Goal: Task Accomplishment & Management: Complete application form

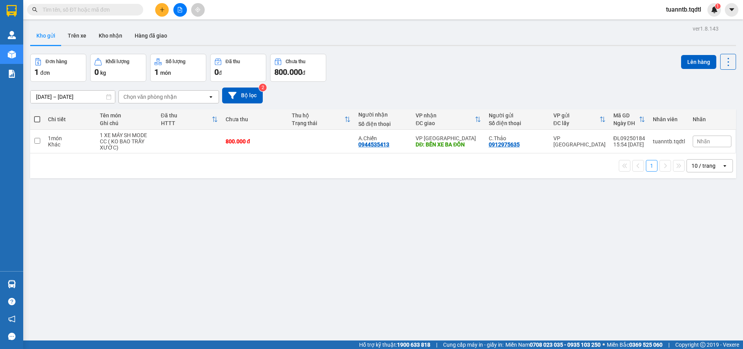
click at [159, 9] on button at bounding box center [162, 10] width 14 height 14
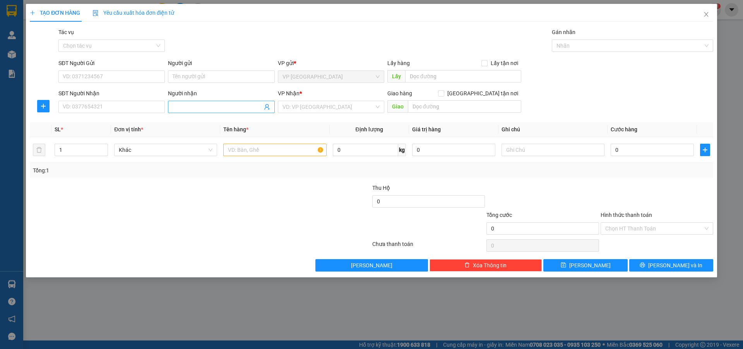
click at [203, 111] on input "Người nhận" at bounding box center [217, 107] width 89 height 9
type input "Bé Bông"
click at [305, 109] on input "search" at bounding box center [329, 107] width 92 height 12
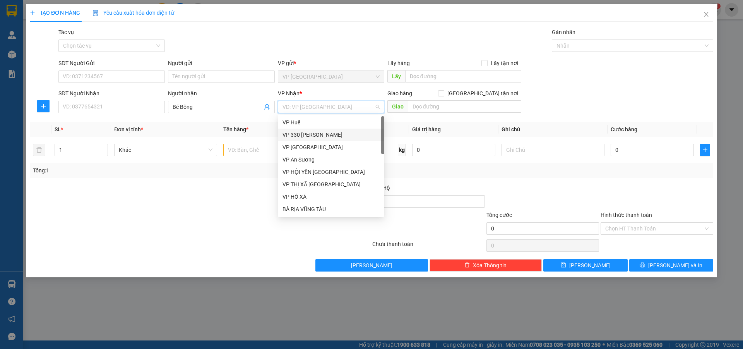
click at [316, 132] on div "VP 330 [PERSON_NAME]" at bounding box center [331, 134] width 97 height 9
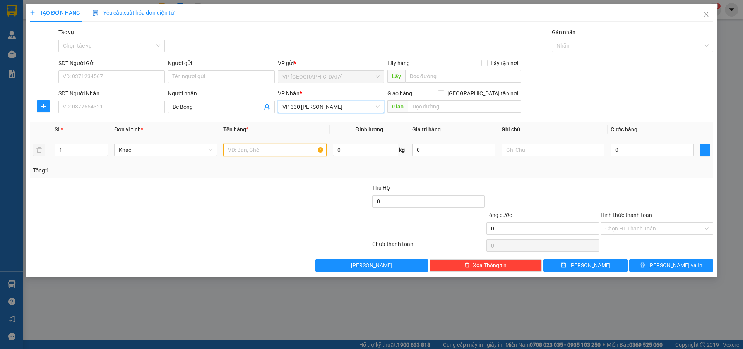
click at [276, 151] on input "text" at bounding box center [274, 150] width 103 height 12
type input "1T LỚN"
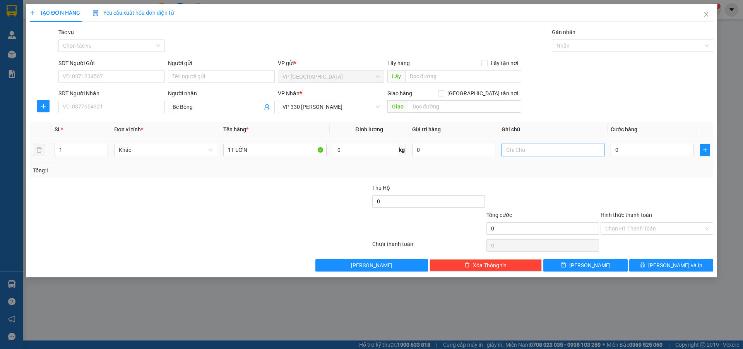
click at [534, 148] on input "text" at bounding box center [553, 150] width 103 height 12
type input "CC"
drag, startPoint x: 661, startPoint y: 143, endPoint x: 658, endPoint y: 146, distance: 4.9
click at [659, 146] on div "0" at bounding box center [652, 149] width 83 height 15
click at [658, 146] on input "0" at bounding box center [652, 150] width 83 height 12
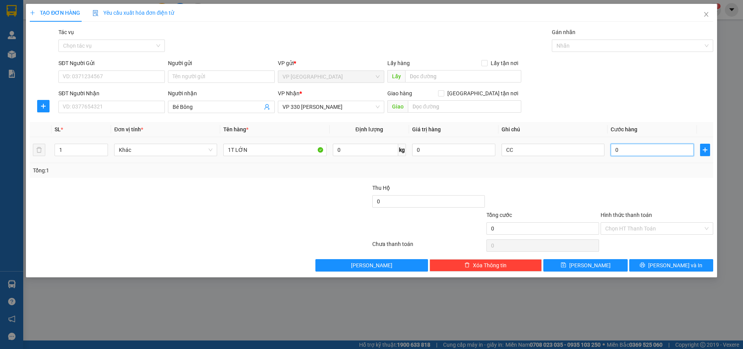
type input "3"
type input "30"
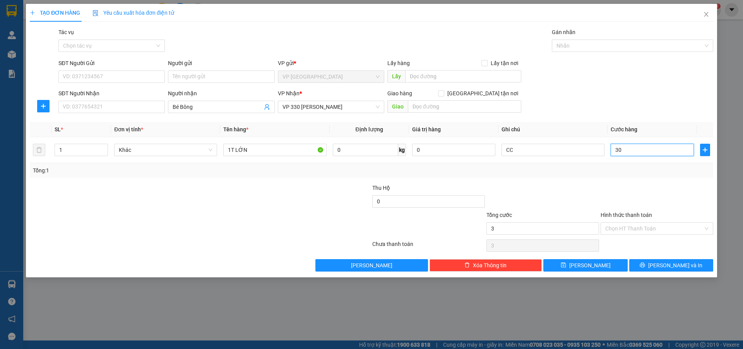
type input "30"
type input "300"
type input "3.000"
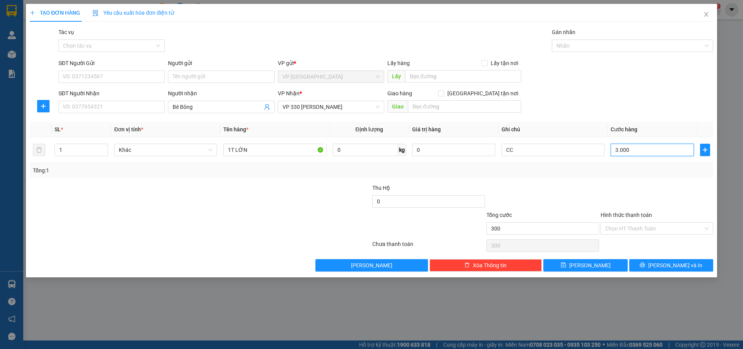
type input "3.000"
type input "30.000"
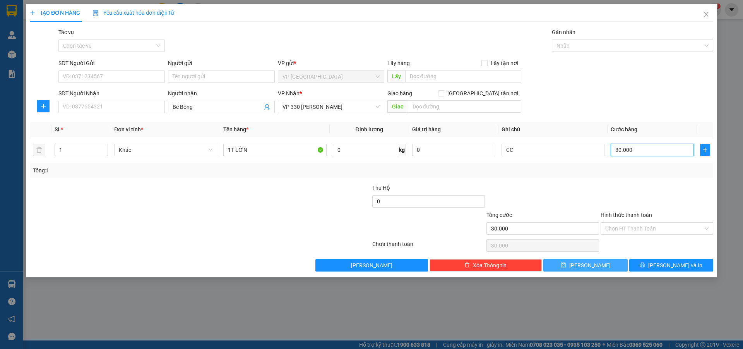
type input "300.000"
click at [587, 264] on span "[PERSON_NAME]" at bounding box center [590, 265] width 41 height 9
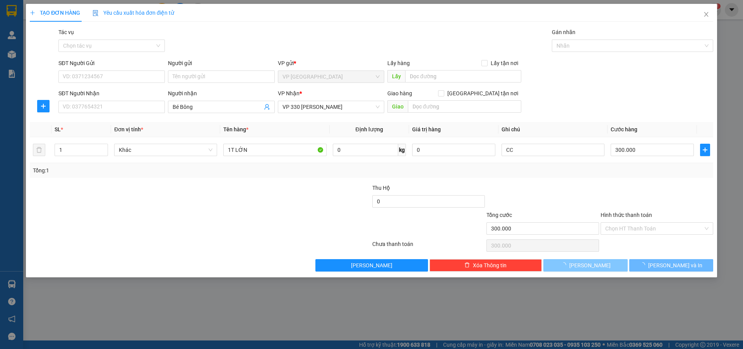
type input "0"
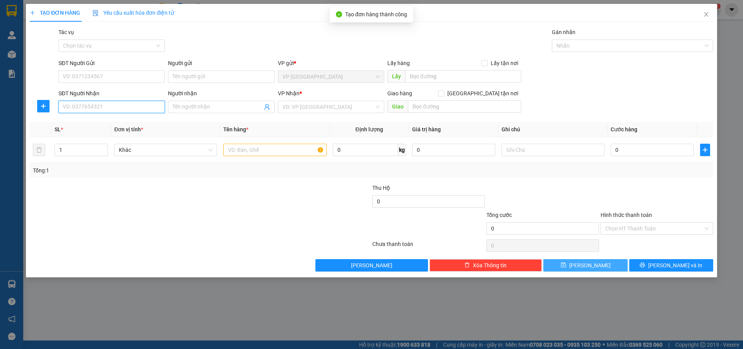
click at [159, 108] on input "SĐT Người Nhận" at bounding box center [111, 107] width 106 height 12
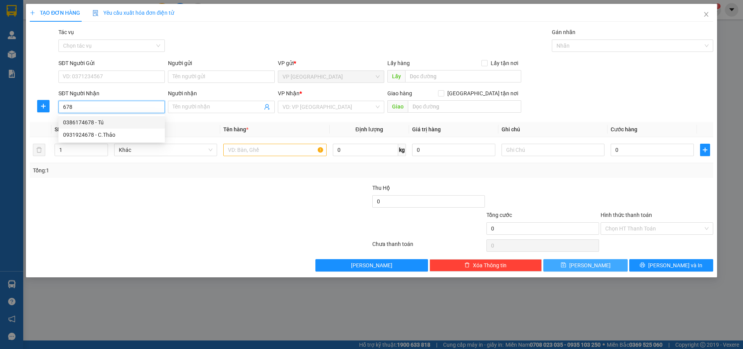
click at [95, 122] on div "0386174678 - Tú" at bounding box center [111, 122] width 97 height 9
type input "0386174678"
type input "Tú"
type input "HỒ XÁ"
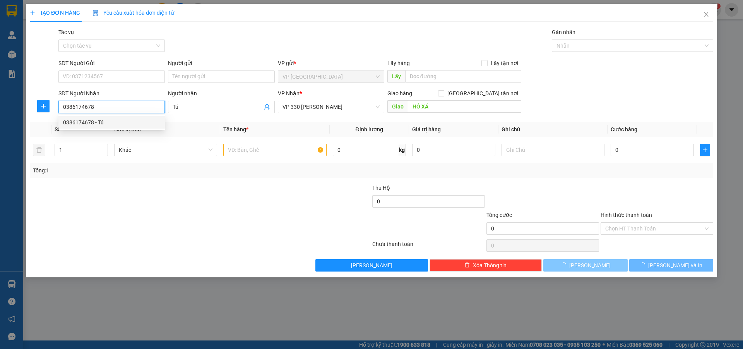
type input "400.000"
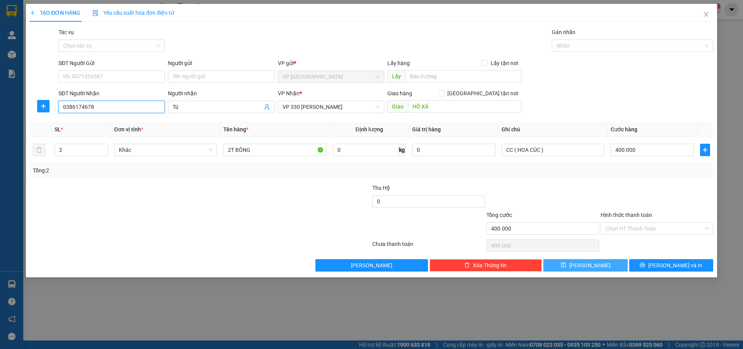
type input "0386174678"
click at [598, 266] on button "[PERSON_NAME]" at bounding box center [586, 265] width 84 height 12
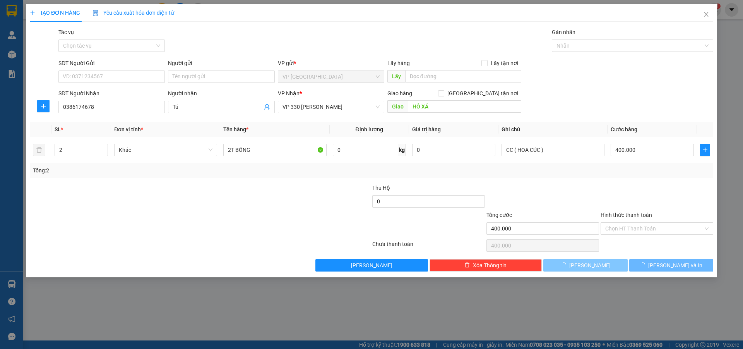
type input "0"
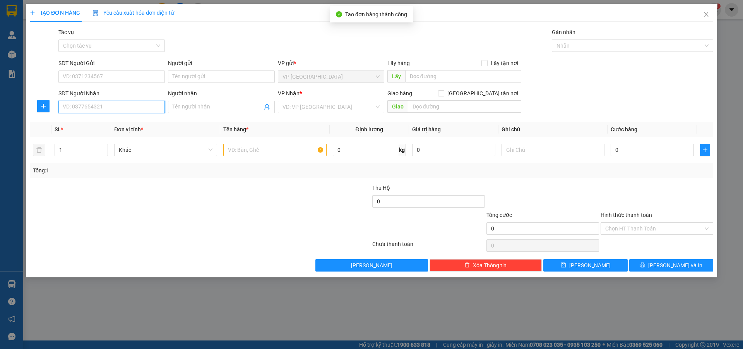
click at [146, 106] on input "SĐT Người Nhận" at bounding box center [111, 107] width 106 height 12
click at [93, 124] on div "0386174678 - Tú" at bounding box center [111, 122] width 97 height 9
type input "0386174678"
type input "Tú"
type input "HỒ XÁ"
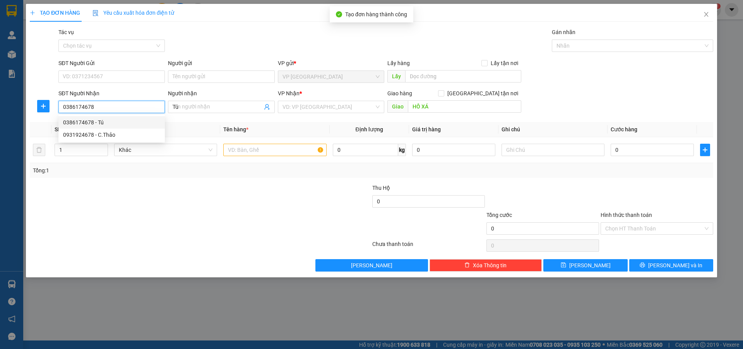
type input "400.000"
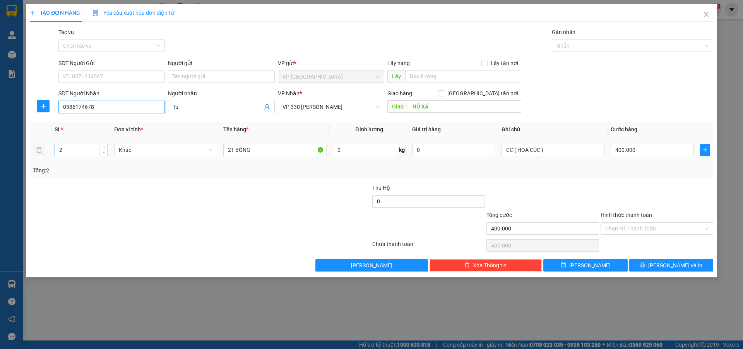
type input "0386174678"
type input "1"
click at [105, 152] on icon "down" at bounding box center [104, 152] width 3 height 3
click at [231, 150] on input "2T BÔNG" at bounding box center [274, 150] width 103 height 12
type input "1T BÔNG"
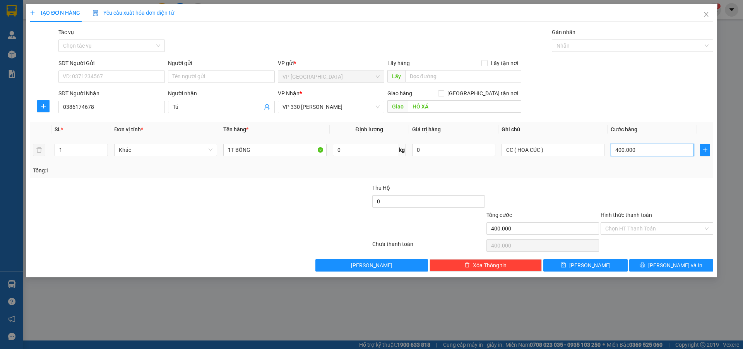
click at [649, 144] on input "400.000" at bounding box center [652, 150] width 83 height 12
type input "0"
click at [614, 149] on input "0" at bounding box center [652, 150] width 83 height 12
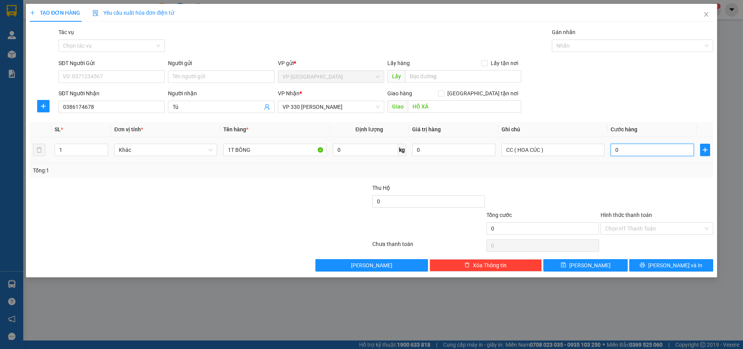
type input "30"
type input "300"
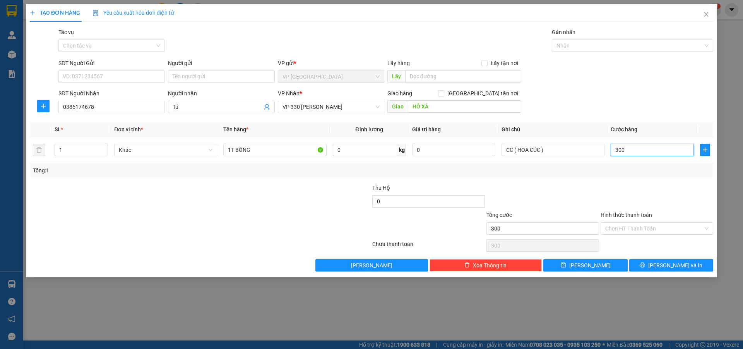
type input "3.000"
type input "30.000"
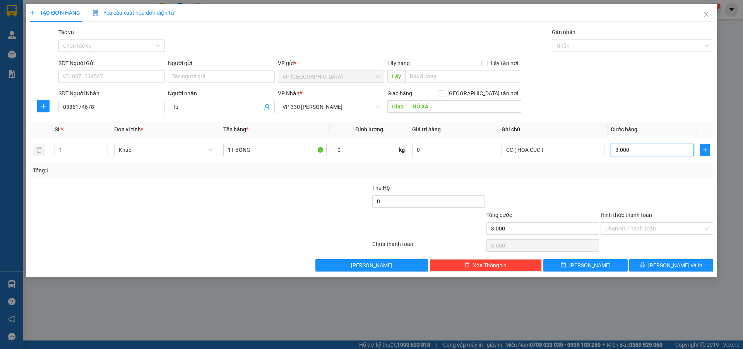
type input "30.000"
type input "300.000"
click at [541, 149] on input "CC ( HOA CÚC )" at bounding box center [553, 150] width 103 height 12
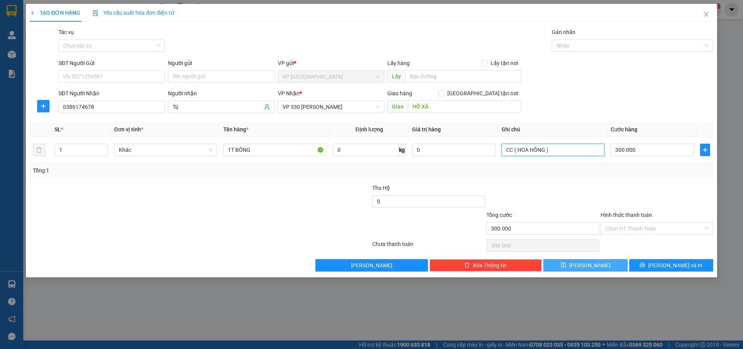
type input "CC ( HOA HỒNG )"
click at [591, 267] on span "[PERSON_NAME]" at bounding box center [590, 265] width 41 height 9
type input "0"
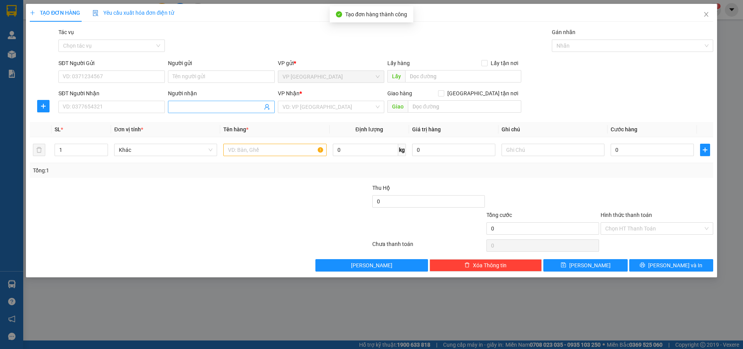
click at [199, 107] on input "Người nhận" at bounding box center [217, 107] width 89 height 9
type input "Hướng Hồ Xá"
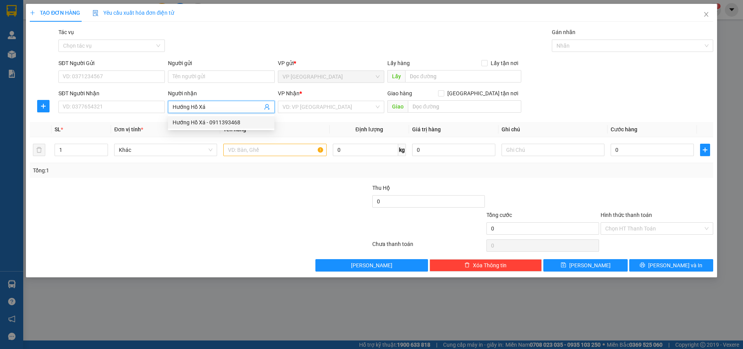
click at [212, 124] on div "Hướng Hồ Xá - 0911393468" at bounding box center [221, 122] width 97 height 9
type input "0911393468"
type input "Hướng Hồ Xá"
click at [292, 106] on input "search" at bounding box center [329, 107] width 92 height 12
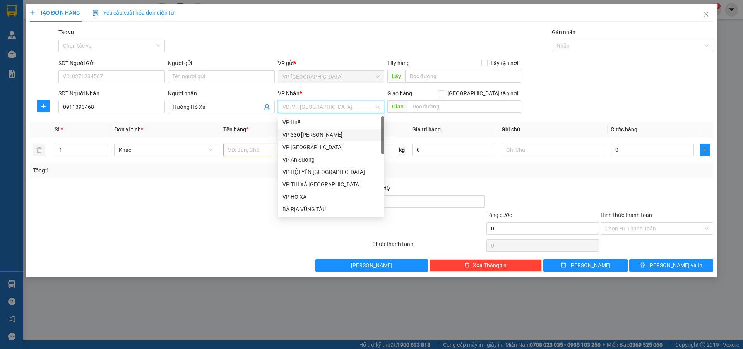
click at [303, 130] on div "VP 330 [PERSON_NAME]" at bounding box center [331, 134] width 97 height 9
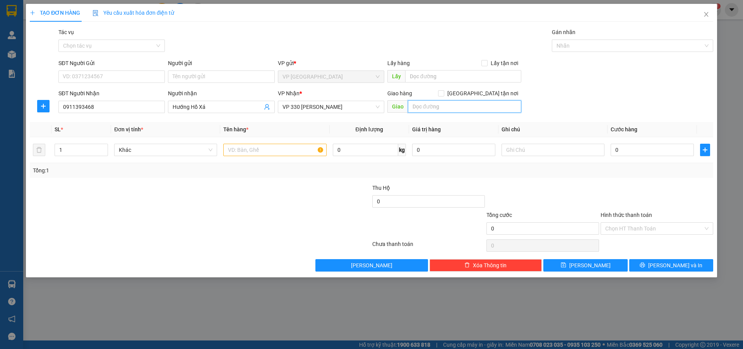
click at [429, 104] on input "text" at bounding box center [464, 106] width 113 height 12
type input "HỒ XÁ"
click at [282, 152] on input "text" at bounding box center [274, 150] width 103 height 12
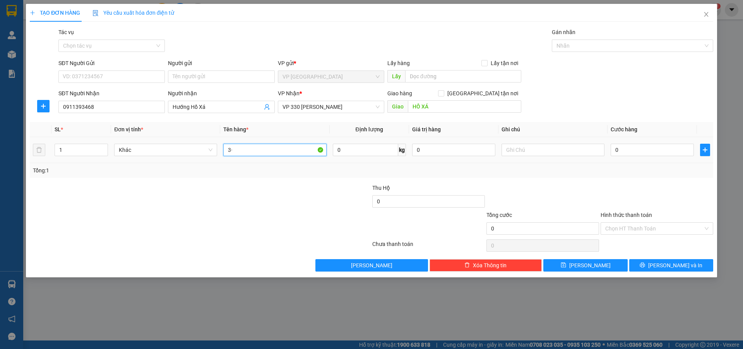
type input "3"
type input "2T BÔNG"
drag, startPoint x: 560, startPoint y: 143, endPoint x: 559, endPoint y: 151, distance: 8.3
click at [560, 144] on div at bounding box center [553, 149] width 103 height 15
click at [559, 151] on input "text" at bounding box center [553, 150] width 103 height 12
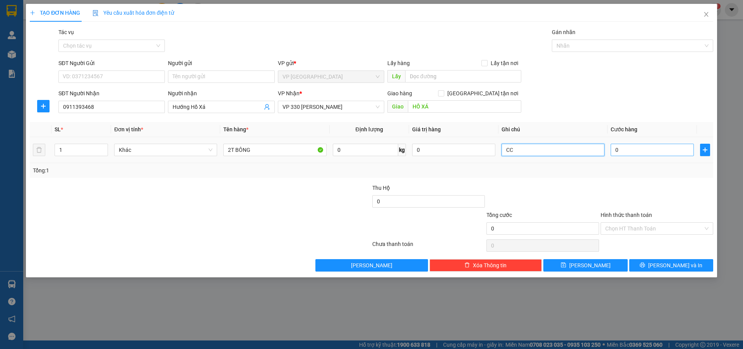
type input "CC"
click at [627, 150] on input "0" at bounding box center [652, 150] width 83 height 12
type input "4"
type input "40"
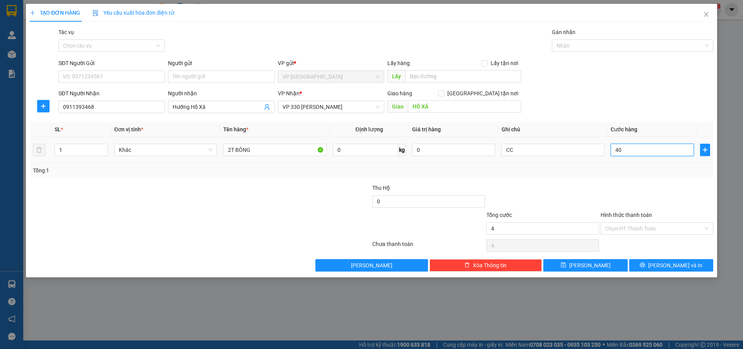
type input "40"
type input "400"
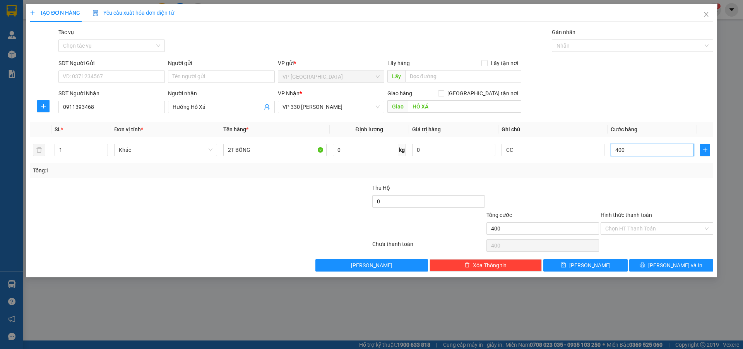
type input "4.000"
type input "40.000"
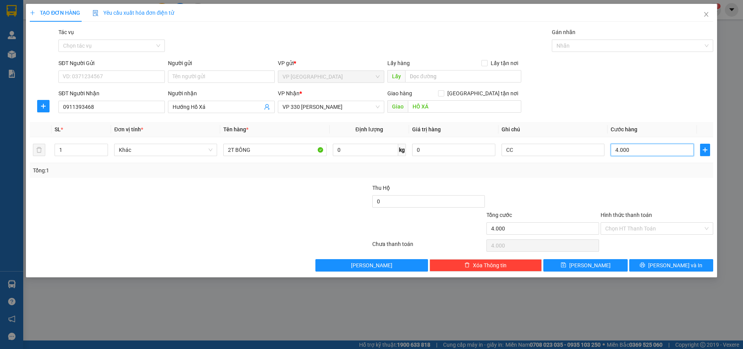
type input "40.000"
type input "400.000"
click at [103, 147] on icon "up" at bounding box center [104, 148] width 3 height 3
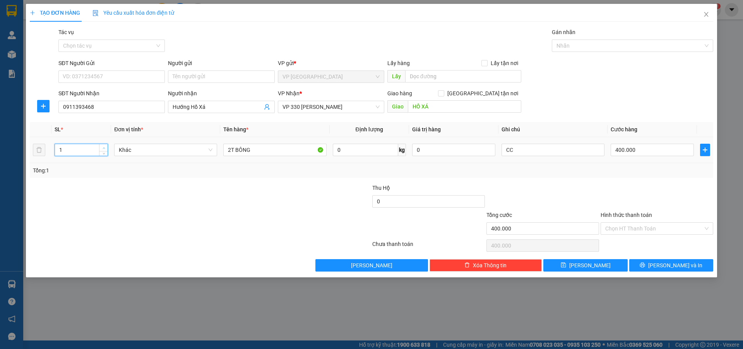
type input "2"
click at [104, 148] on icon "up" at bounding box center [104, 148] width 3 height 3
click at [589, 263] on span "[PERSON_NAME]" at bounding box center [590, 265] width 41 height 9
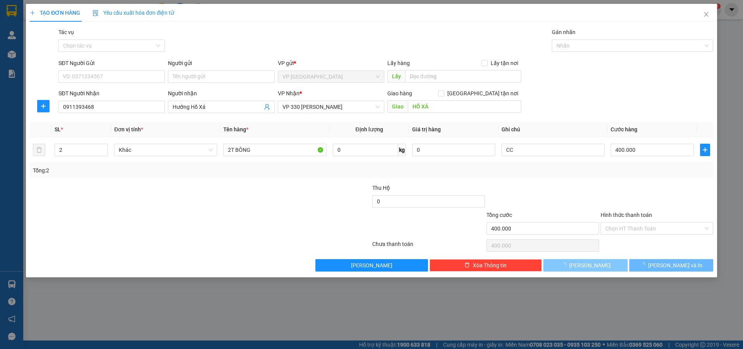
type input "0"
type input "1"
type input "0"
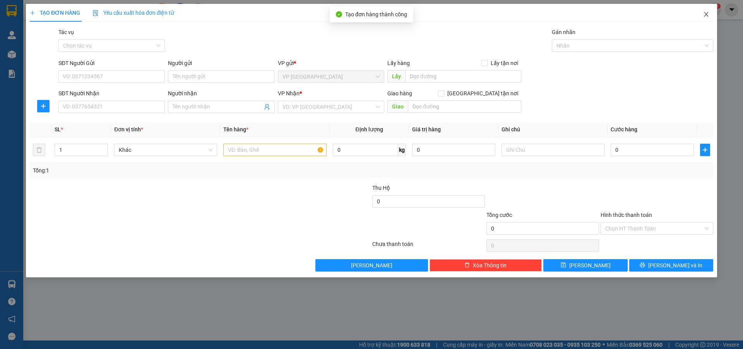
click at [708, 17] on icon "close" at bounding box center [707, 14] width 6 height 6
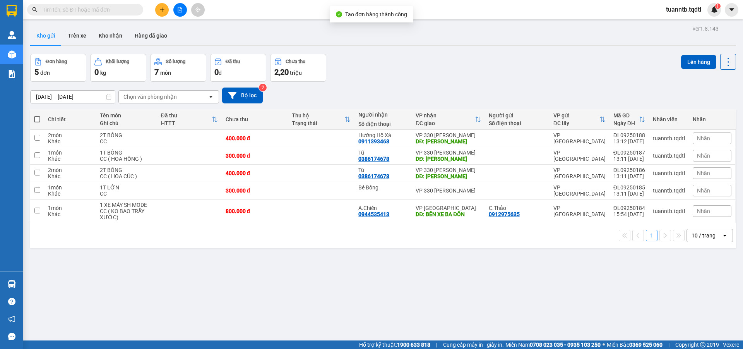
click at [182, 11] on icon "file-add" at bounding box center [179, 9] width 5 height 5
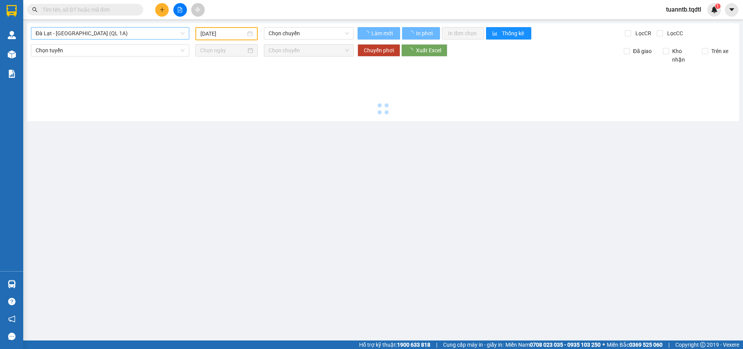
type input "[DATE]"
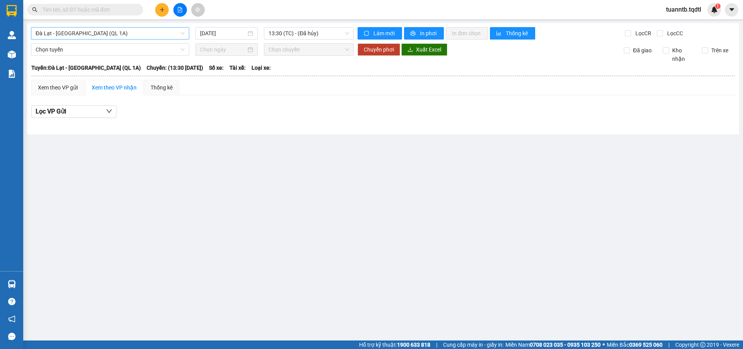
click at [126, 29] on span "Đà Lạt - [GEOGRAPHIC_DATA] (QL 1A)" at bounding box center [110, 33] width 149 height 12
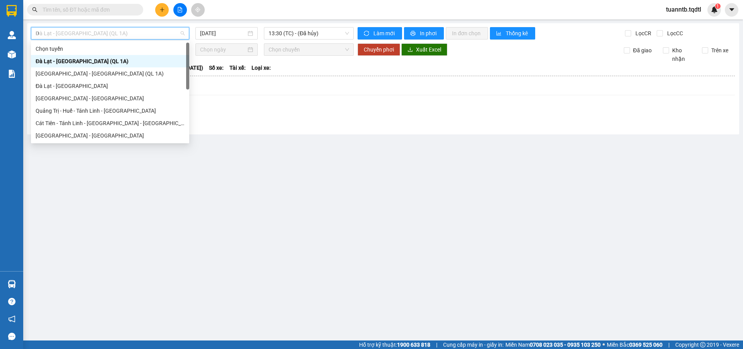
type input "DA"
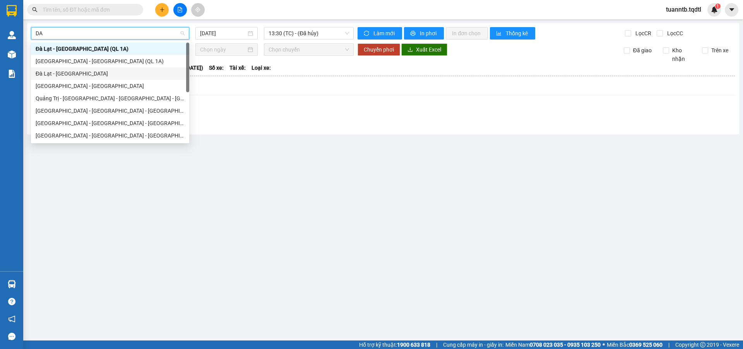
scroll to position [39, 0]
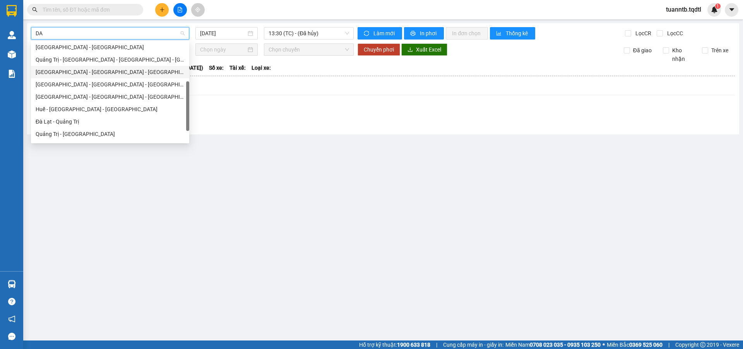
click at [71, 73] on div "[GEOGRAPHIC_DATA] - [GEOGRAPHIC_DATA] - [GEOGRAPHIC_DATA]" at bounding box center [110, 72] width 149 height 9
type input "[DATE]"
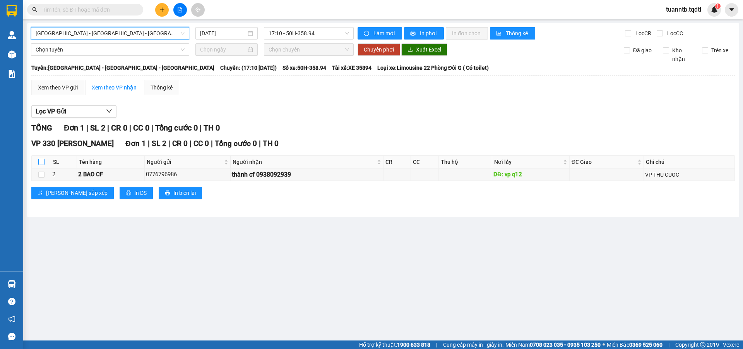
click at [42, 164] on input "checkbox" at bounding box center [41, 162] width 6 height 6
checkbox input "true"
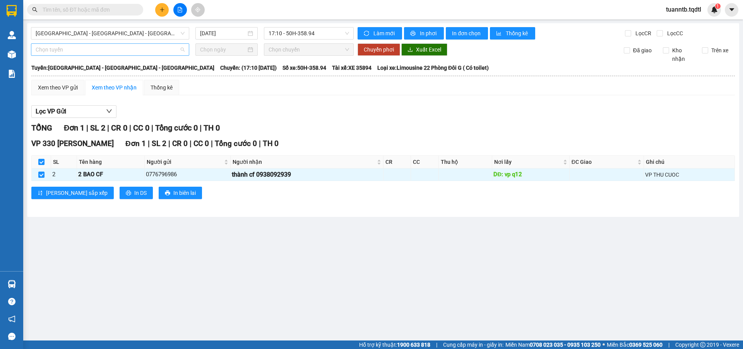
click at [52, 52] on span "Chọn tuyến" at bounding box center [110, 50] width 149 height 12
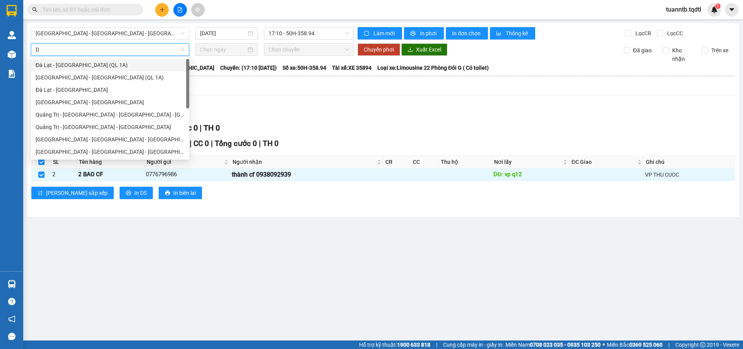
type input "DA"
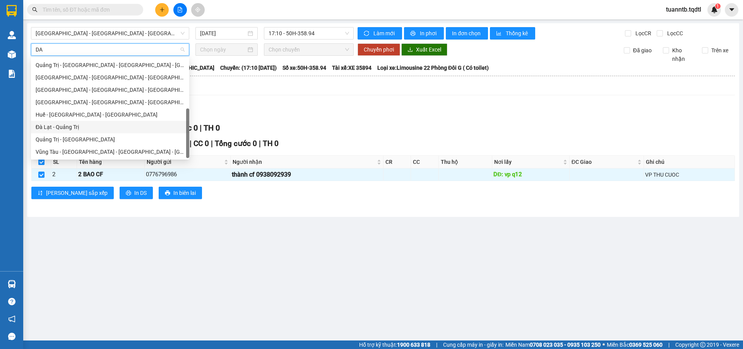
click at [58, 126] on div "Đà Lạt - Quảng Trị" at bounding box center [110, 127] width 149 height 9
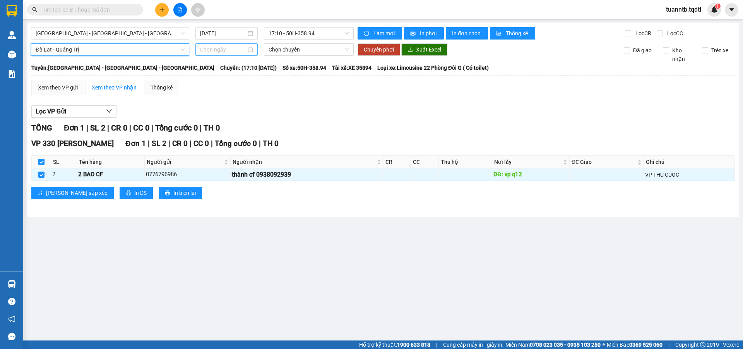
click at [223, 51] on input at bounding box center [223, 49] width 46 height 9
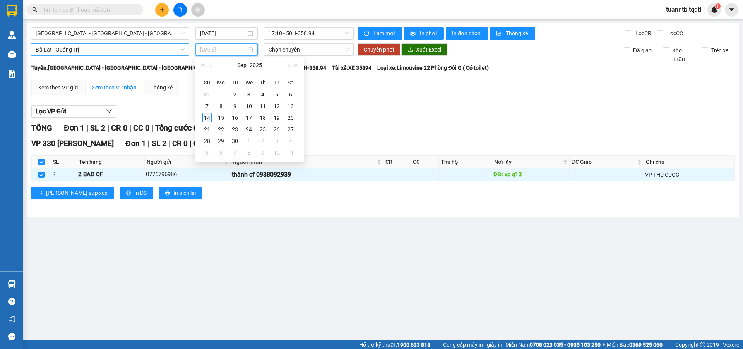
type input "[DATE]"
click at [204, 120] on div "14" at bounding box center [207, 117] width 9 height 9
type input "[DATE]"
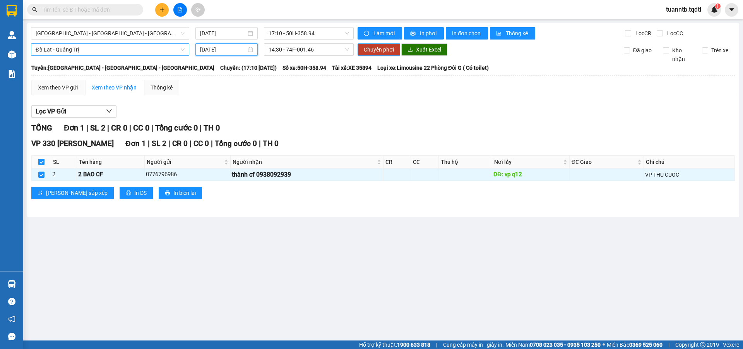
click at [388, 53] on span "Chuyển phơi" at bounding box center [379, 49] width 30 height 9
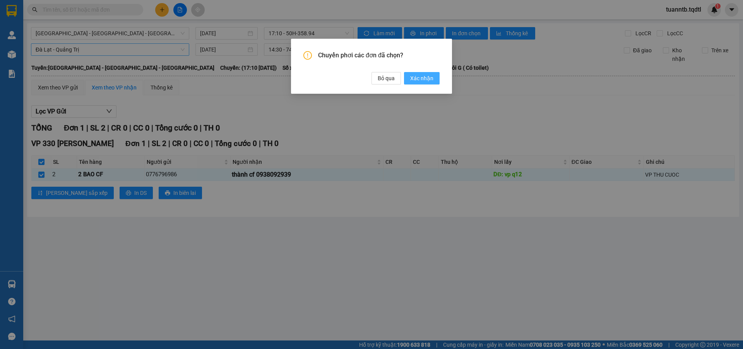
drag, startPoint x: 432, startPoint y: 80, endPoint x: 422, endPoint y: 76, distance: 10.8
click at [431, 80] on span "Xác nhận" at bounding box center [421, 78] width 23 height 9
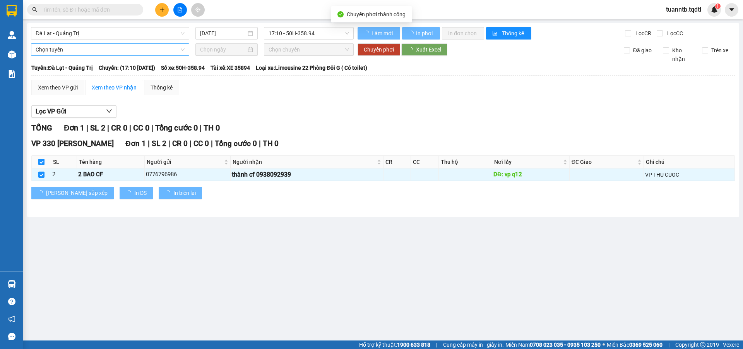
checkbox input "false"
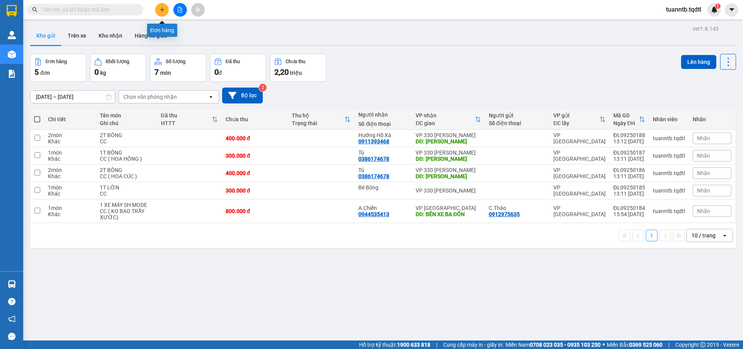
click at [165, 9] on button at bounding box center [162, 10] width 14 height 14
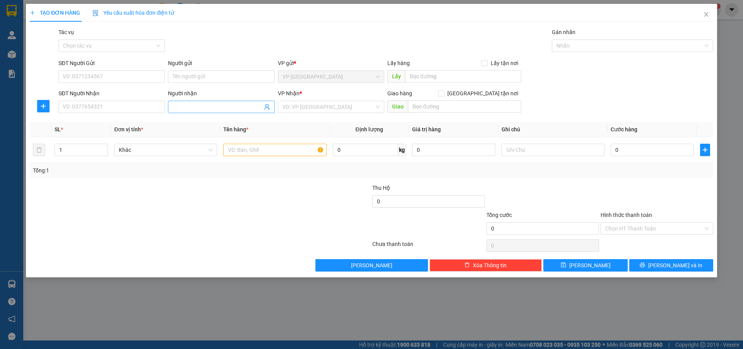
click at [189, 104] on input "Người nhận" at bounding box center [217, 107] width 89 height 9
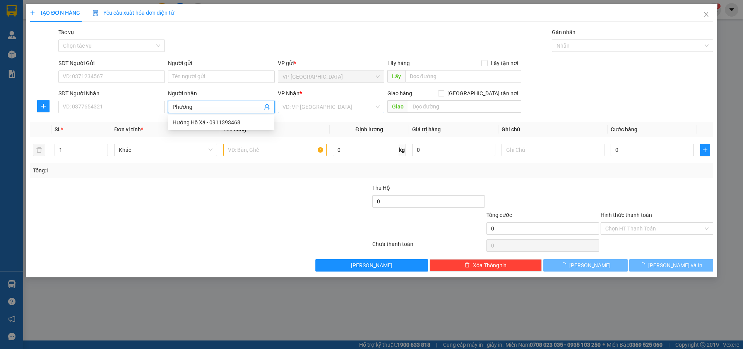
type input "Phương"
click at [293, 107] on input "search" at bounding box center [329, 107] width 92 height 12
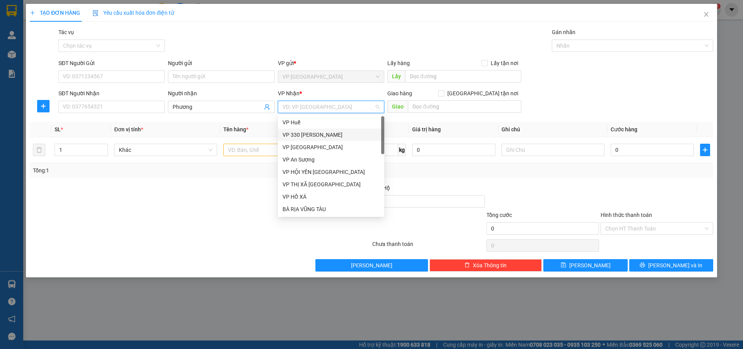
click at [309, 136] on div "VP 330 [PERSON_NAME]" at bounding box center [331, 134] width 97 height 9
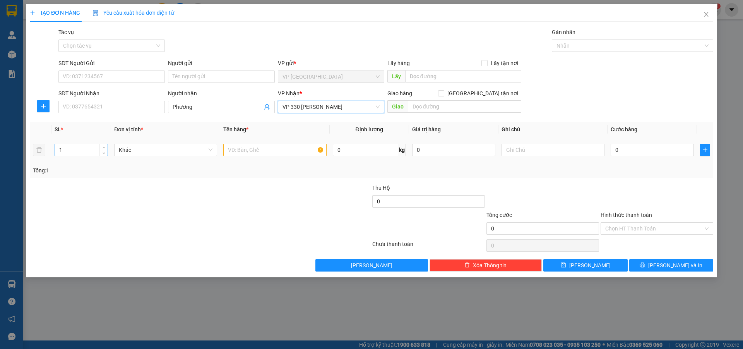
click at [106, 144] on div "1" at bounding box center [81, 150] width 53 height 12
type input "2"
click at [102, 146] on span "up" at bounding box center [103, 148] width 5 height 5
click at [247, 151] on input "text" at bounding box center [274, 150] width 103 height 12
type input "1T LỚN + 1T VỪA"
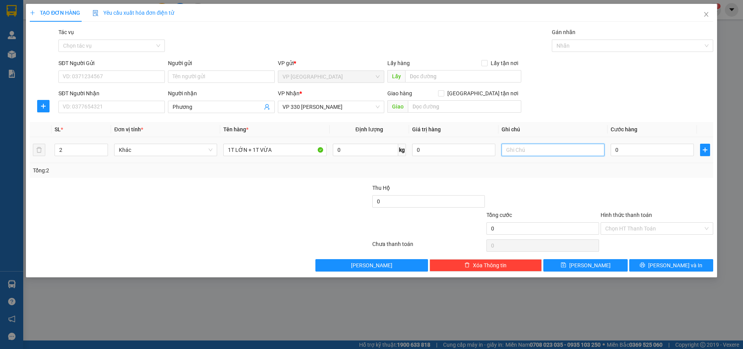
click at [545, 152] on input "text" at bounding box center [553, 150] width 103 height 12
type input "CC"
click at [615, 147] on input "0" at bounding box center [652, 150] width 83 height 12
type input "4"
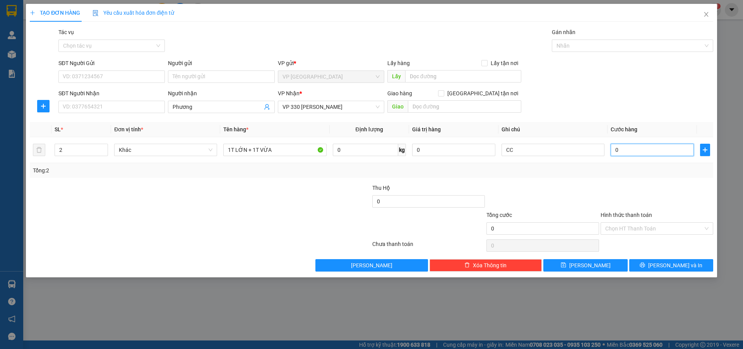
type input "4"
type input "45"
type input "450"
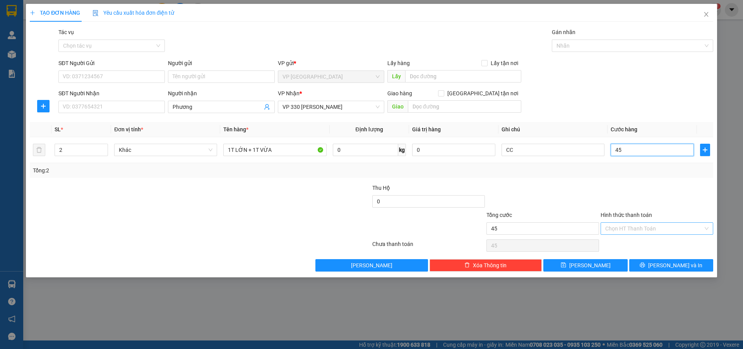
type input "450"
type input "4.500"
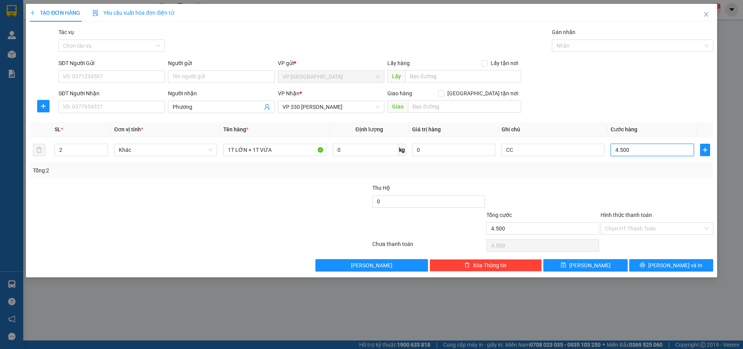
type input "45.000"
type input "450.000"
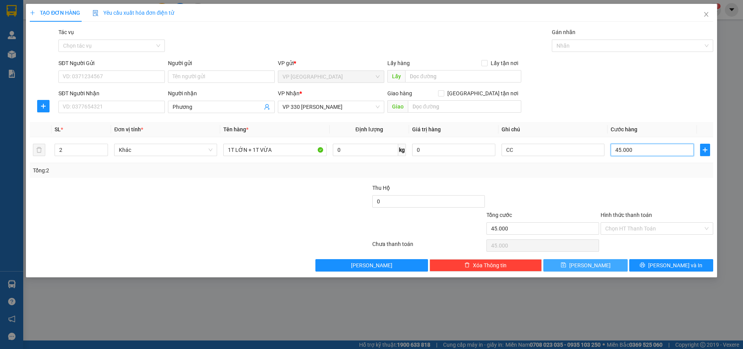
type input "450.000"
click at [594, 271] on button "[PERSON_NAME]" at bounding box center [586, 265] width 84 height 12
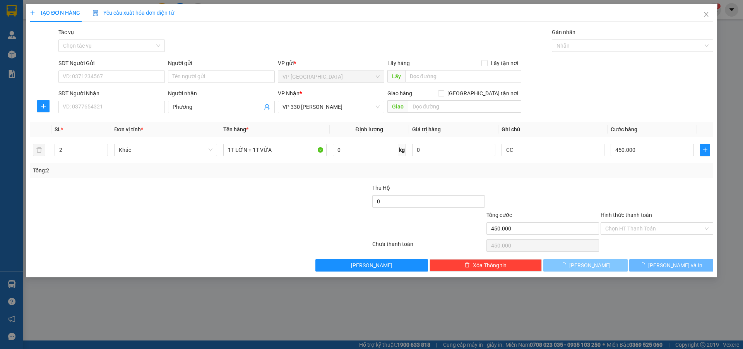
type input "1"
type input "0"
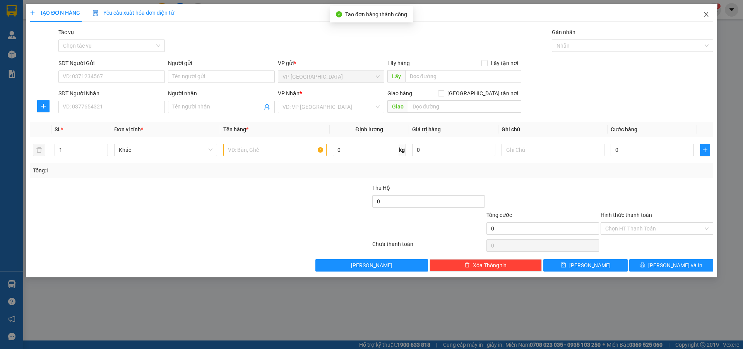
click at [704, 16] on icon "close" at bounding box center [707, 14] width 6 height 6
